Goal: Check status: Check status

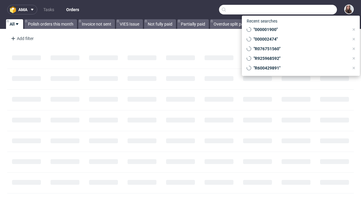
click at [308, 10] on input "text" at bounding box center [278, 10] width 118 height 10
paste input "R895915287"
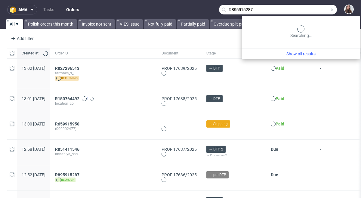
type input "R895915287"
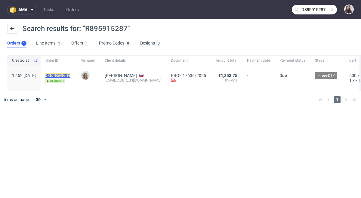
click at [70, 76] on mark "R895915287" at bounding box center [57, 75] width 24 height 5
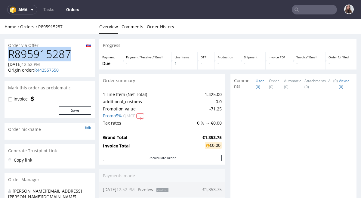
drag, startPoint x: 64, startPoint y: 56, endPoint x: 8, endPoint y: 56, distance: 55.7
click at [8, 56] on h1 "R895915287" at bounding box center [49, 54] width 83 height 12
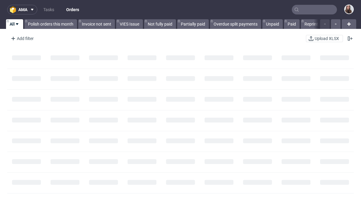
click at [313, 11] on input "text" at bounding box center [314, 10] width 45 height 10
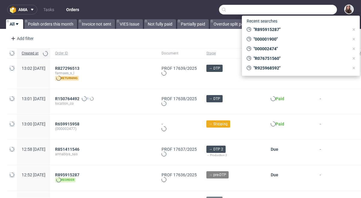
paste input "R608470660"
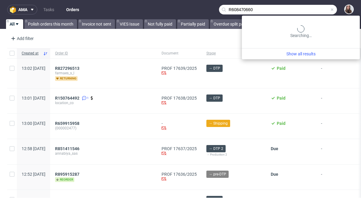
type input "R608470660"
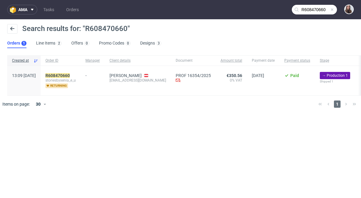
click at [76, 79] on span "storiesbyxenia_e_u" at bounding box center [60, 80] width 30 height 5
click at [70, 76] on mark "R608470660" at bounding box center [57, 75] width 24 height 5
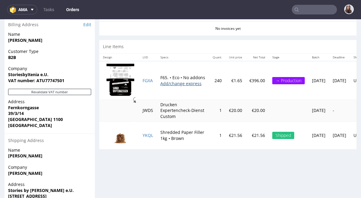
scroll to position [276, 0]
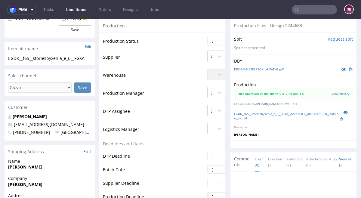
scroll to position [145, 0]
